Goal: Find specific page/section: Locate a particular part of the current website

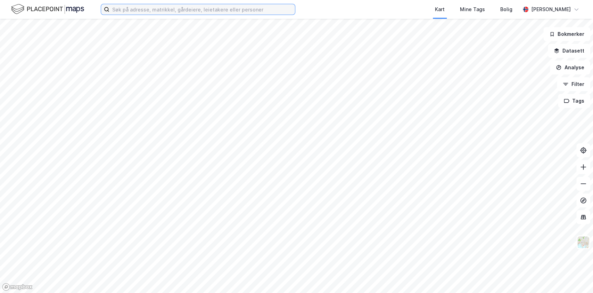
click at [162, 11] on input at bounding box center [202, 9] width 186 height 10
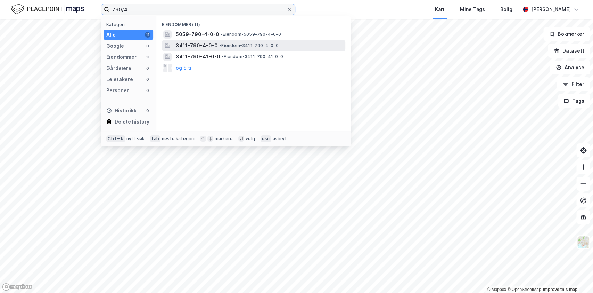
type input "790/4"
